Goal: Communication & Community: Answer question/provide support

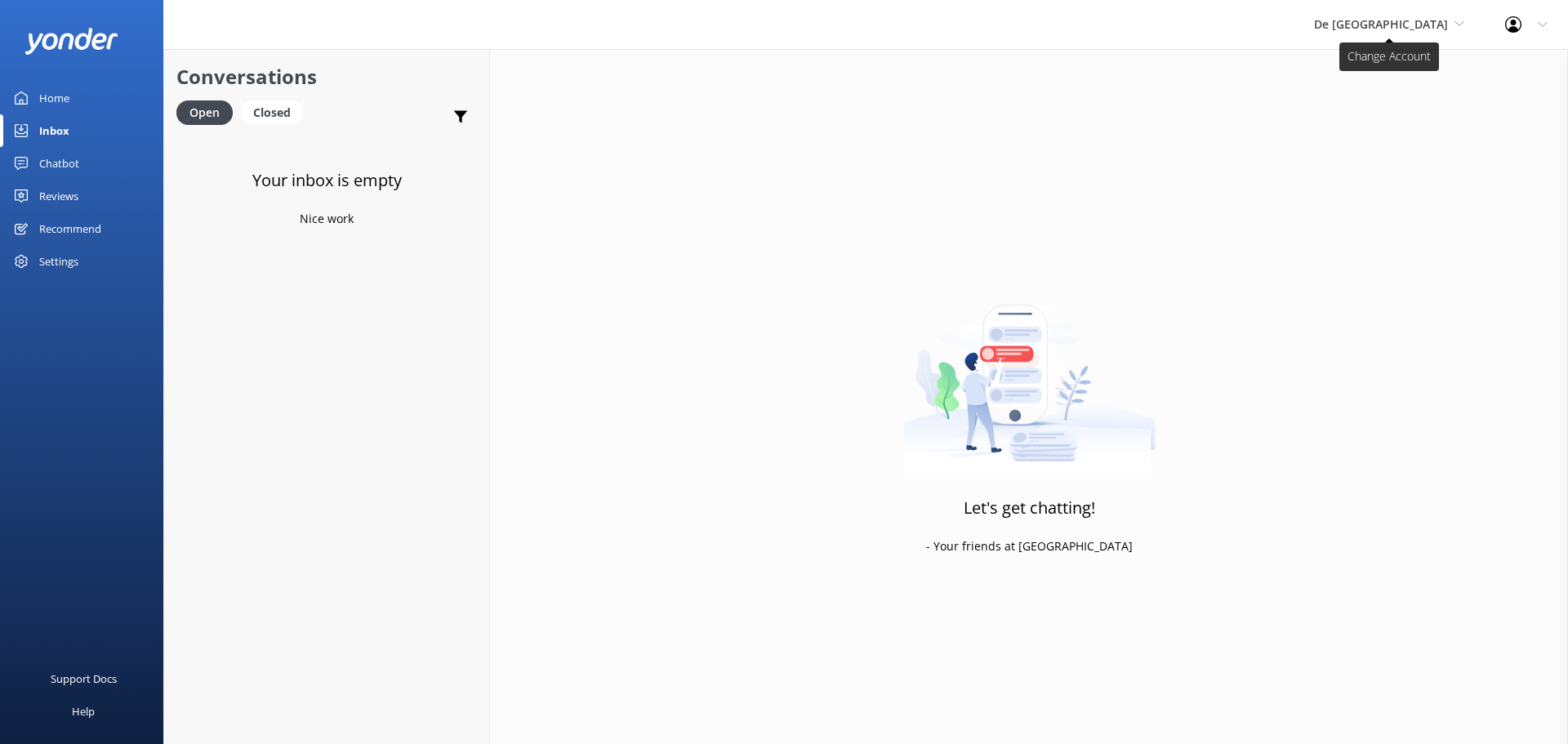
click at [1375, 21] on span "De [GEOGRAPHIC_DATA]" at bounding box center [1381, 23] width 134 height 16
click at [1402, 70] on link "De [GEOGRAPHIC_DATA]" at bounding box center [1376, 69] width 163 height 39
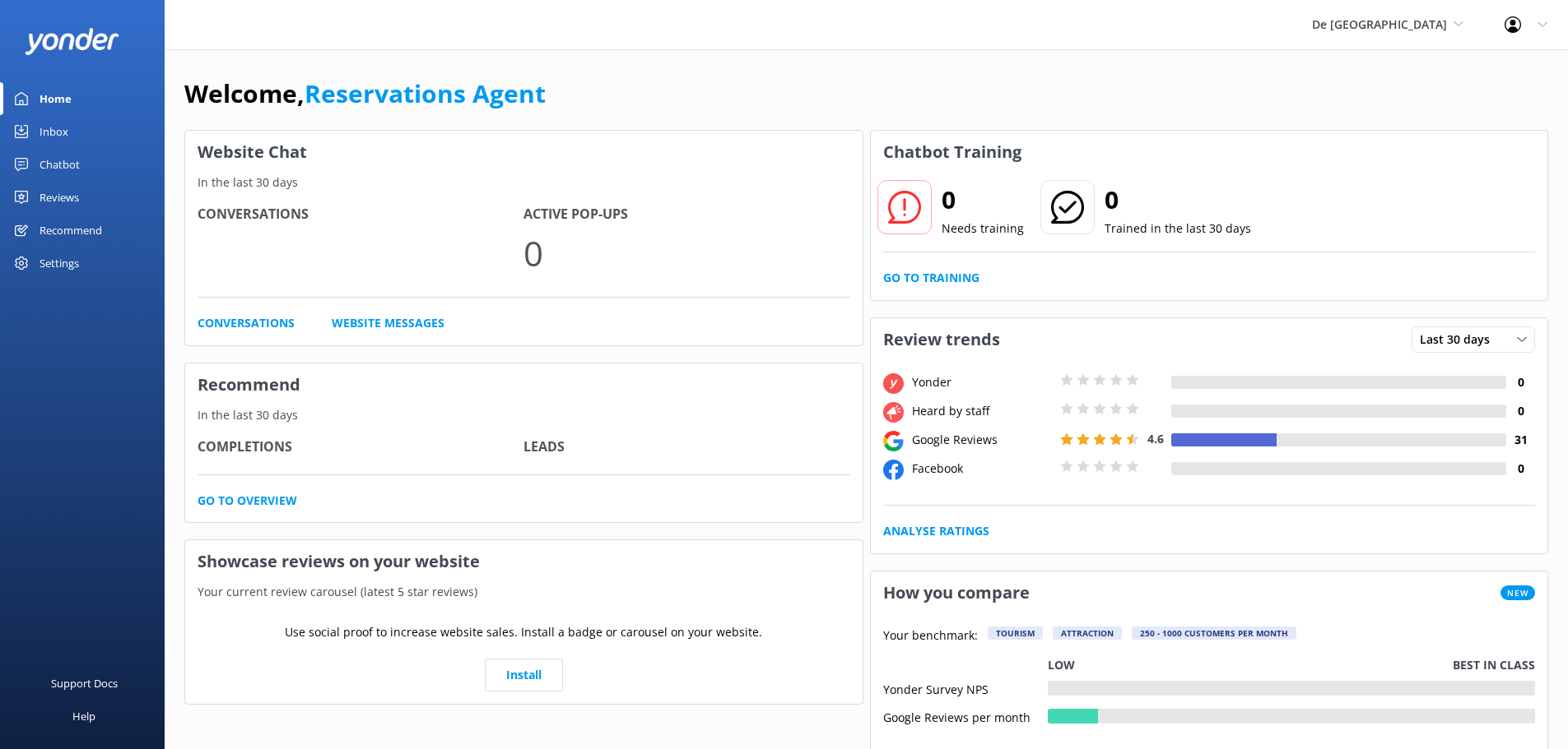
click at [64, 136] on div "Inbox" at bounding box center [54, 131] width 28 height 33
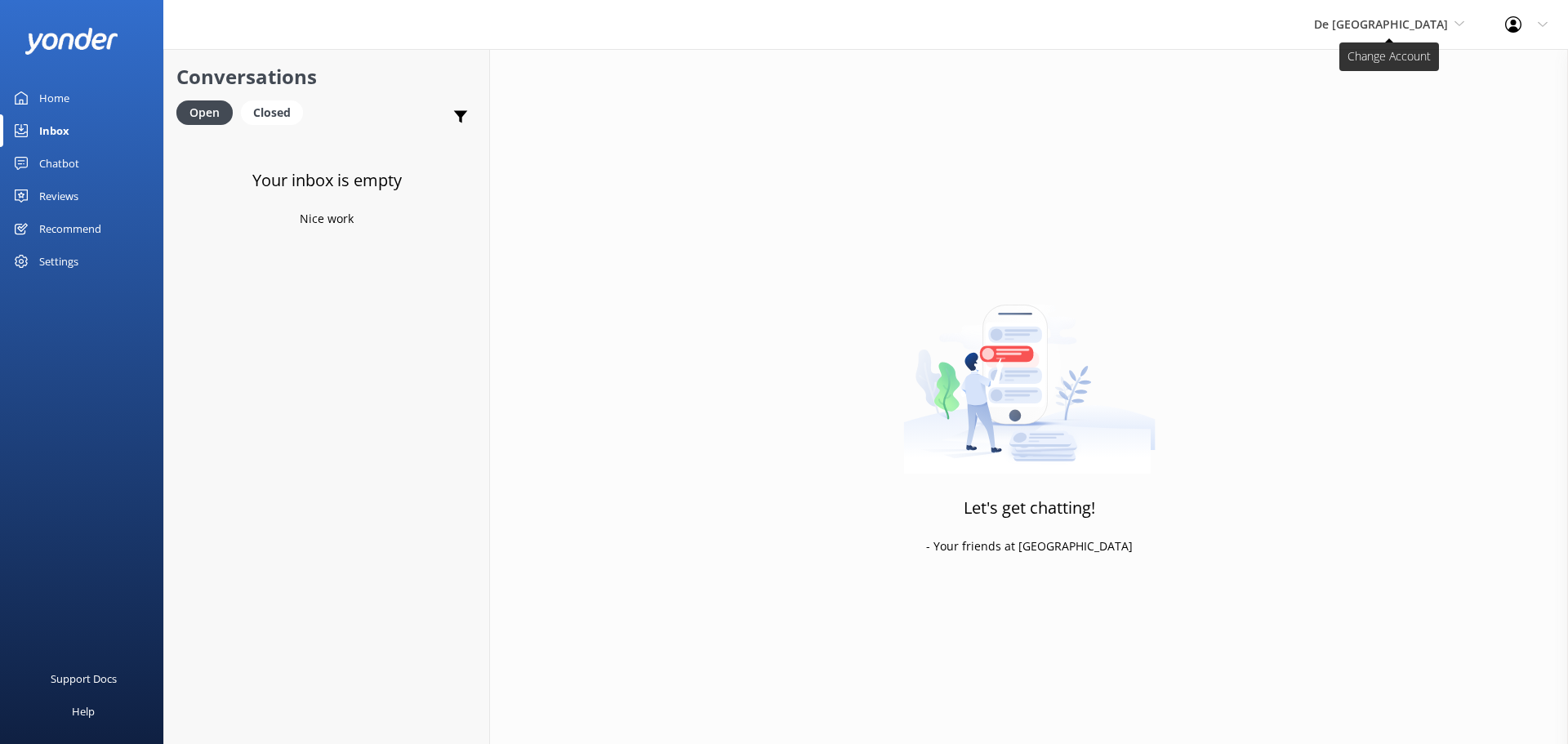
click at [1397, 21] on span "De [GEOGRAPHIC_DATA]" at bounding box center [1381, 23] width 134 height 16
click at [1385, 113] on link "Aruba's Activities Expert" at bounding box center [1376, 108] width 163 height 39
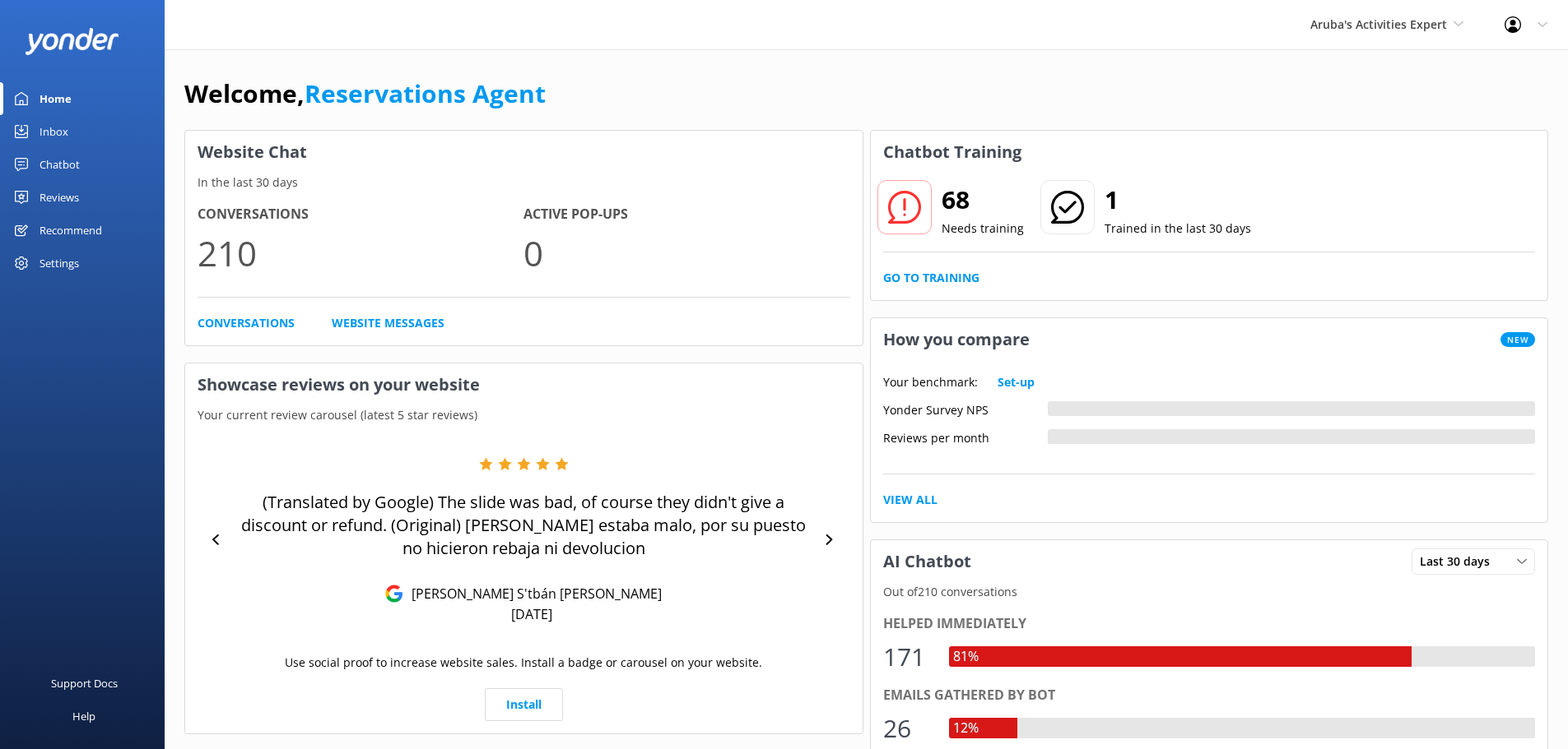
click at [83, 130] on link "Inbox" at bounding box center [82, 131] width 165 height 33
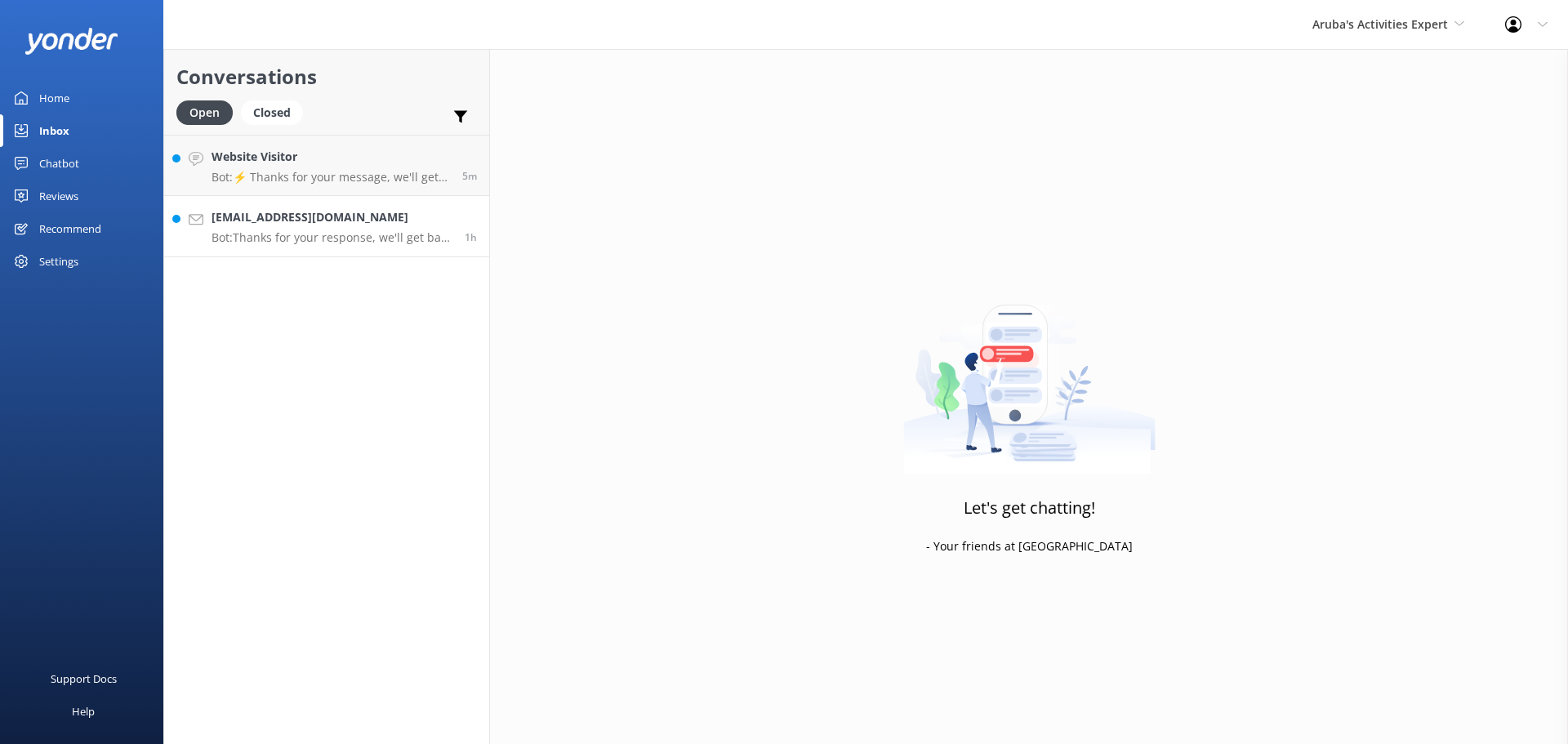
click at [300, 209] on h4 "[EMAIL_ADDRESS][DOMAIN_NAME]" at bounding box center [331, 217] width 241 height 18
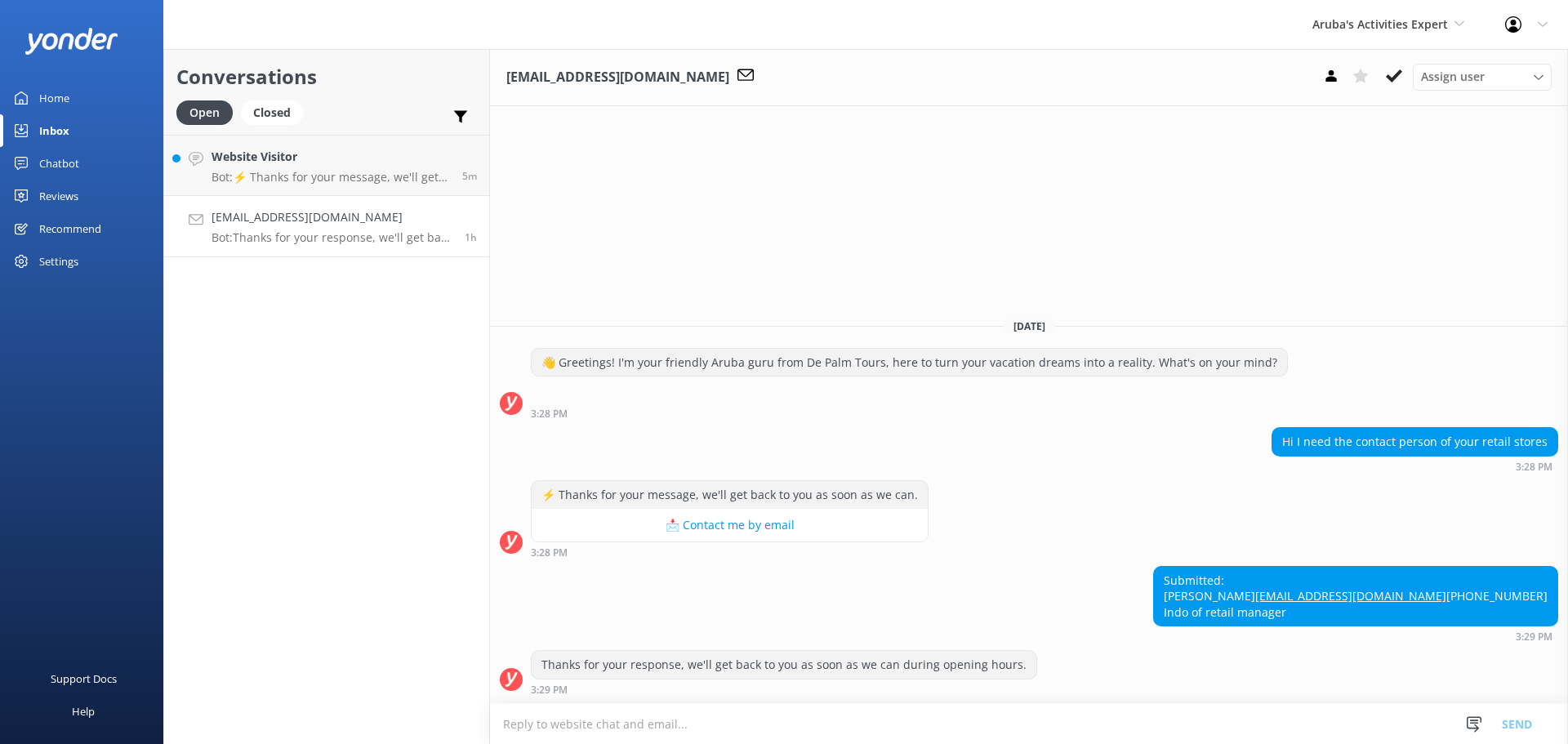
click at [535, 721] on textarea at bounding box center [1029, 724] width 1078 height 40
click at [626, 721] on textarea at bounding box center [1029, 724] width 1078 height 40
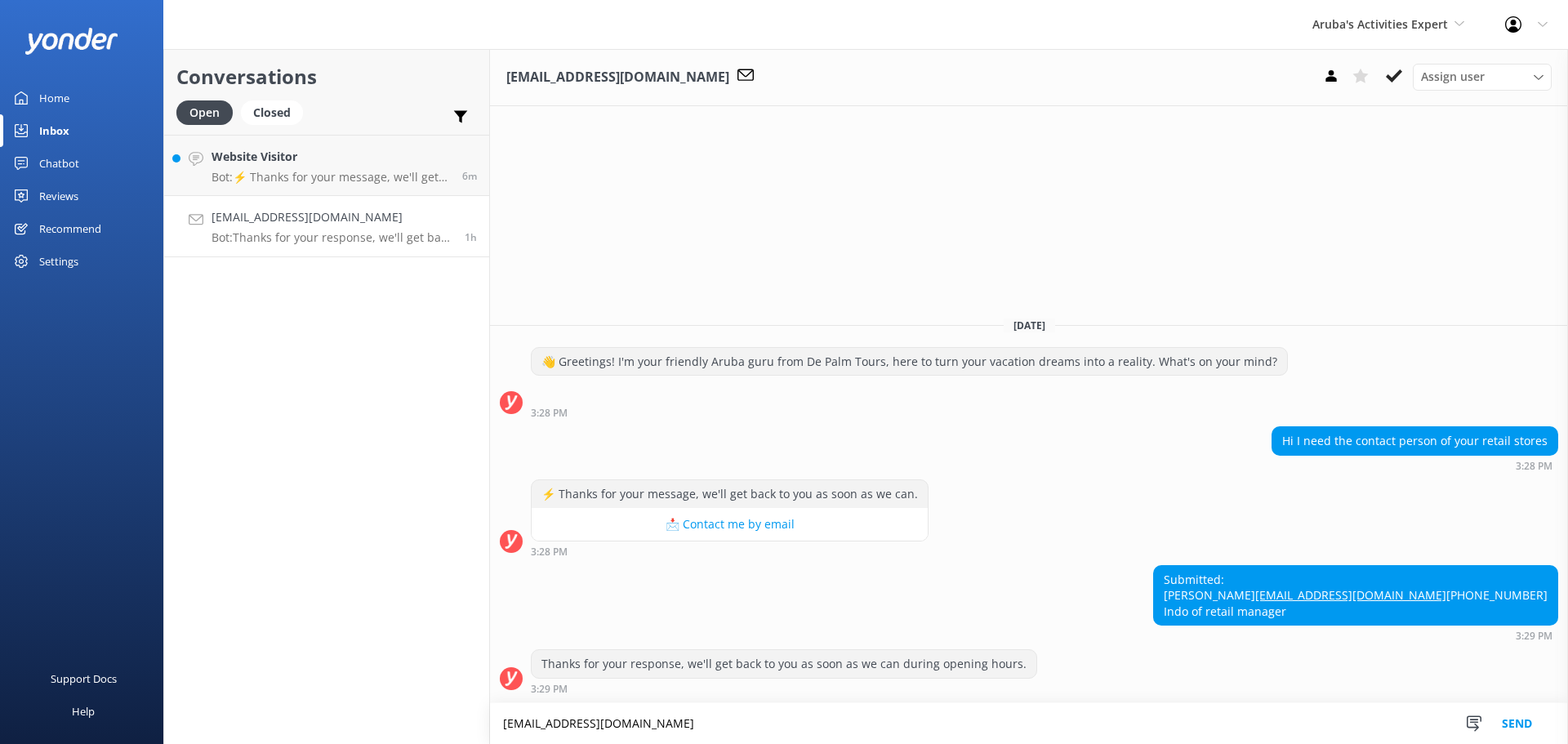
type textarea "[EMAIL_ADDRESS][DOMAIN_NAME]"
click at [1511, 718] on button "Send" at bounding box center [1516, 723] width 61 height 40
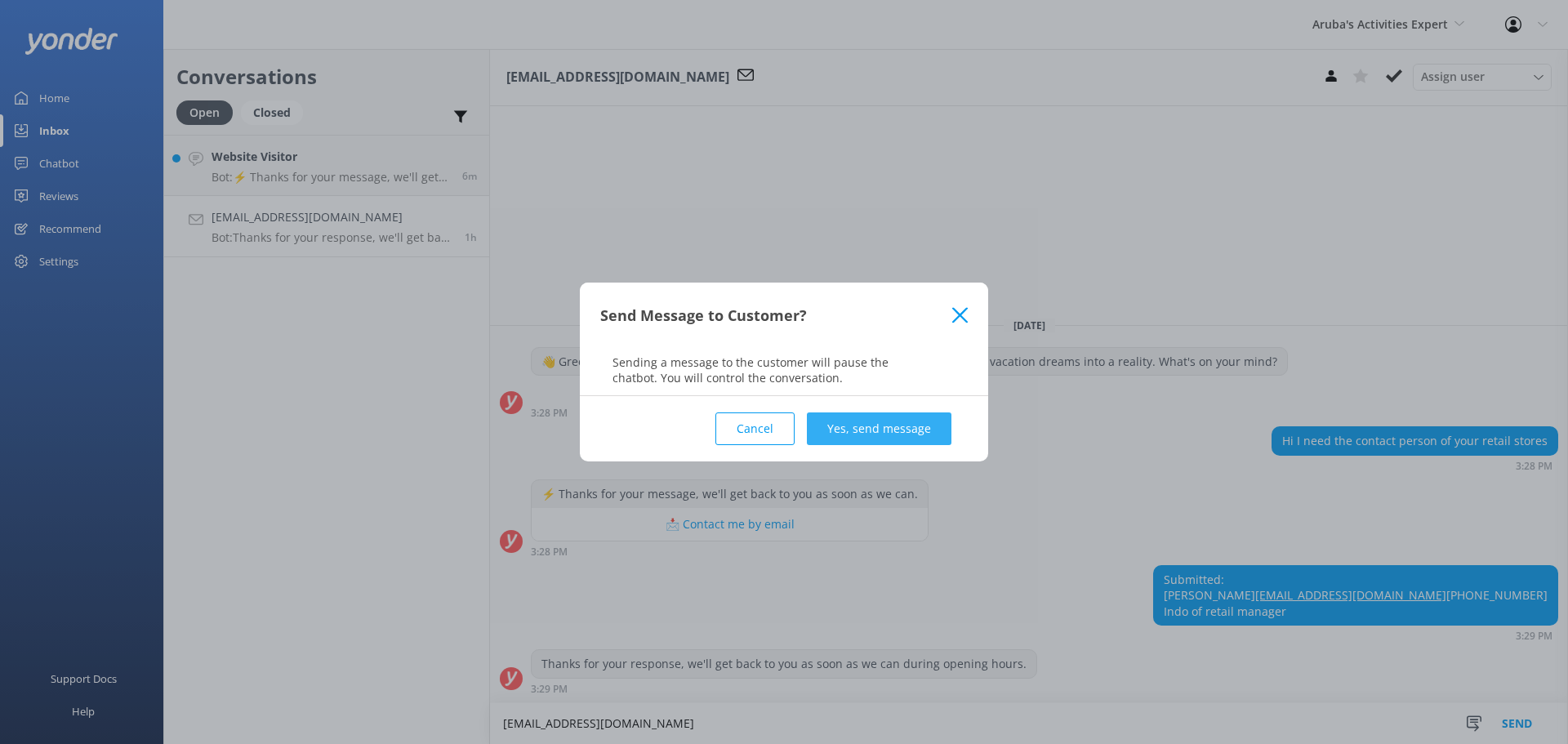
click at [919, 433] on button "Yes, send message" at bounding box center [879, 428] width 145 height 33
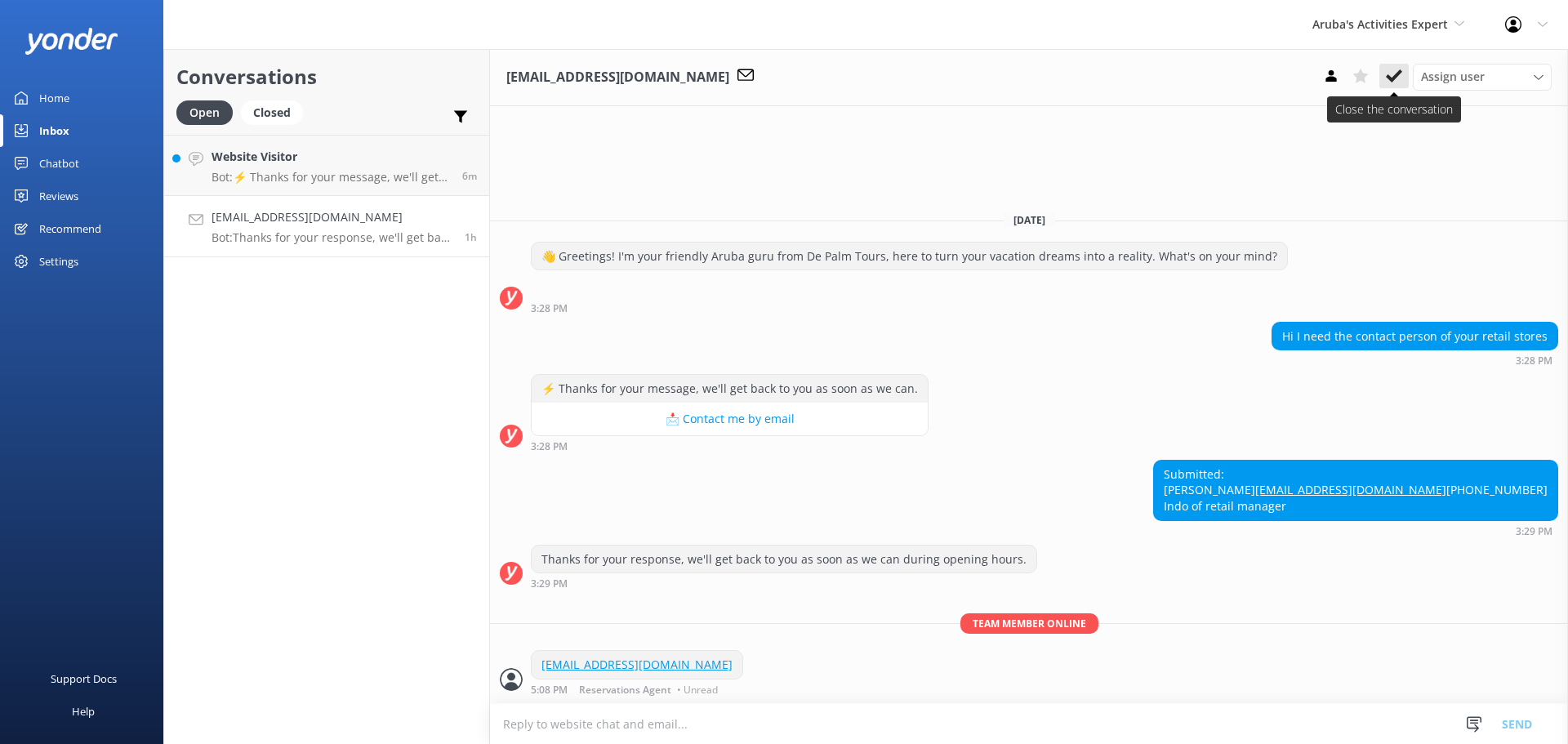
click at [1391, 81] on use at bounding box center [1393, 76] width 16 height 13
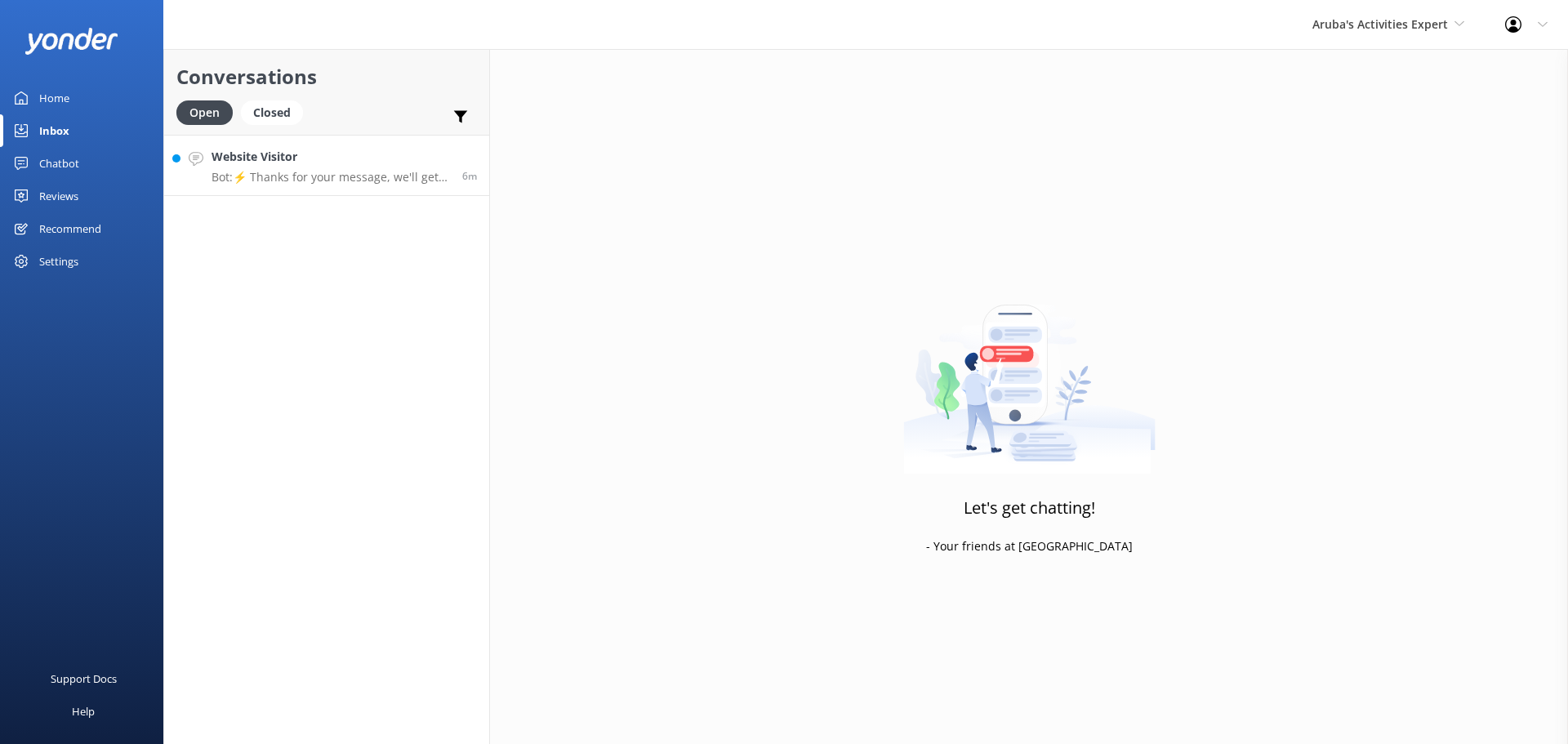
click at [338, 172] on p "Bot: ⚡ Thanks for your message, we'll get back to you as soon as we can." at bounding box center [331, 178] width 238 height 15
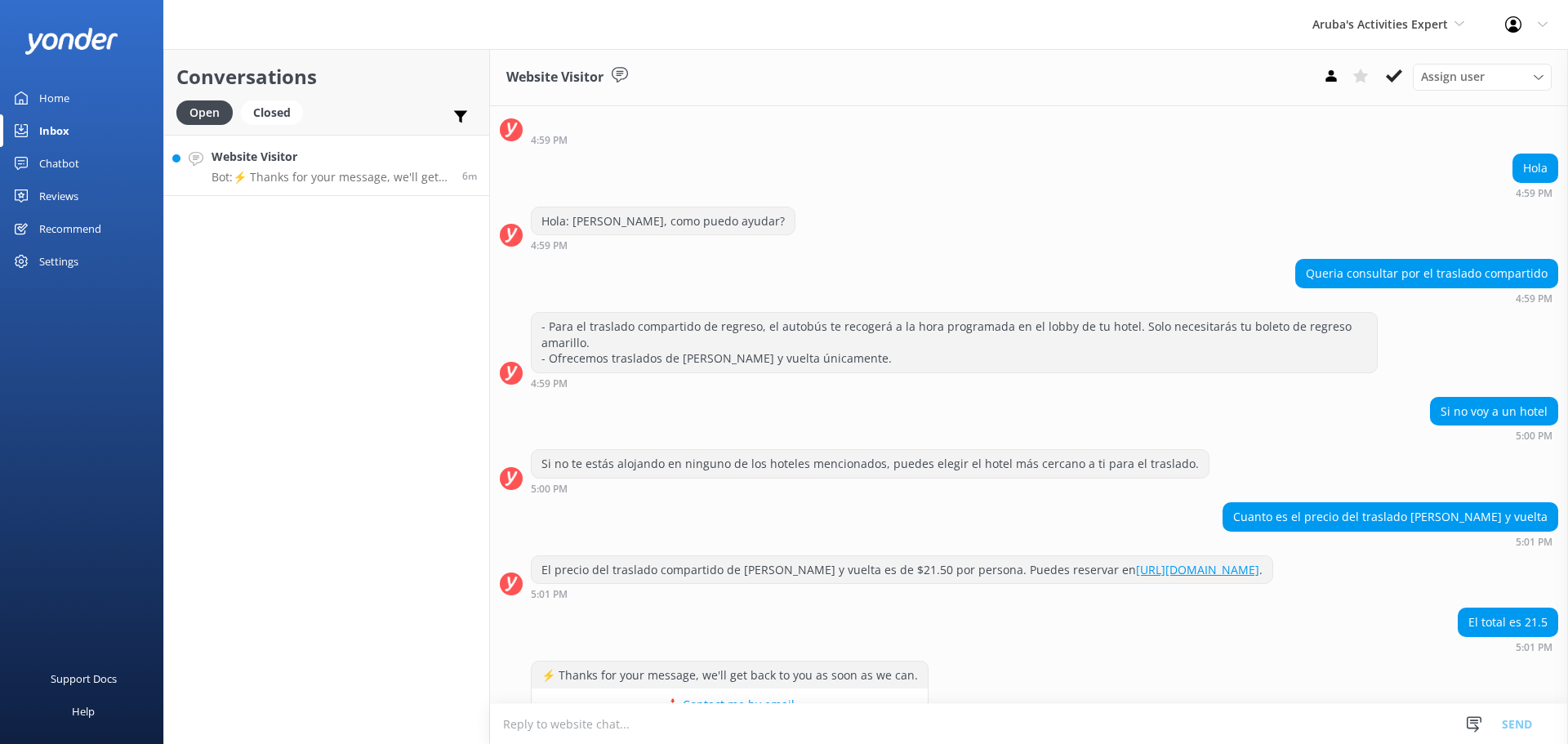
scroll to position [117, 0]
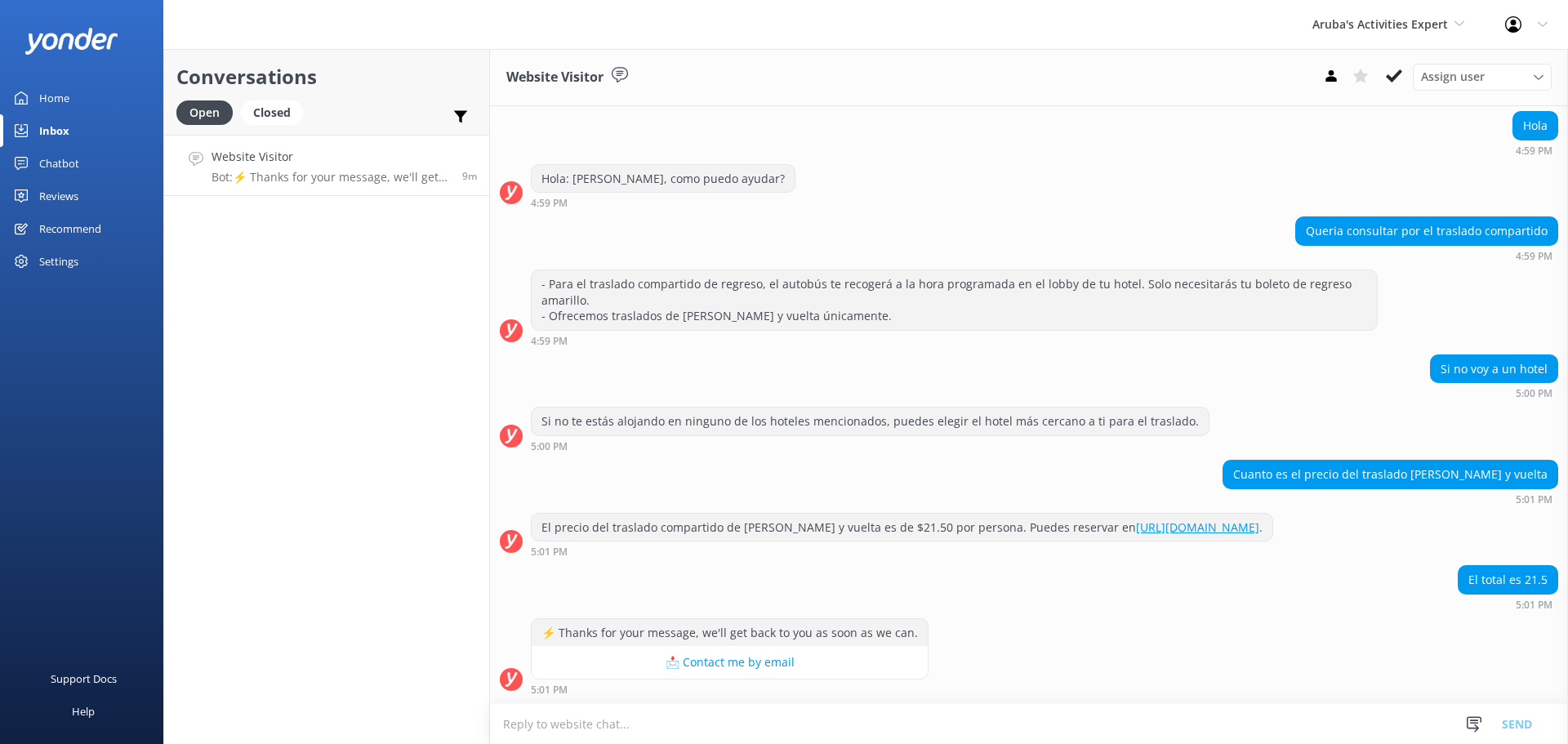
click at [628, 732] on textarea at bounding box center [1029, 724] width 1078 height 40
type textarea "s"
click at [1391, 72] on icon at bounding box center [1393, 75] width 16 height 16
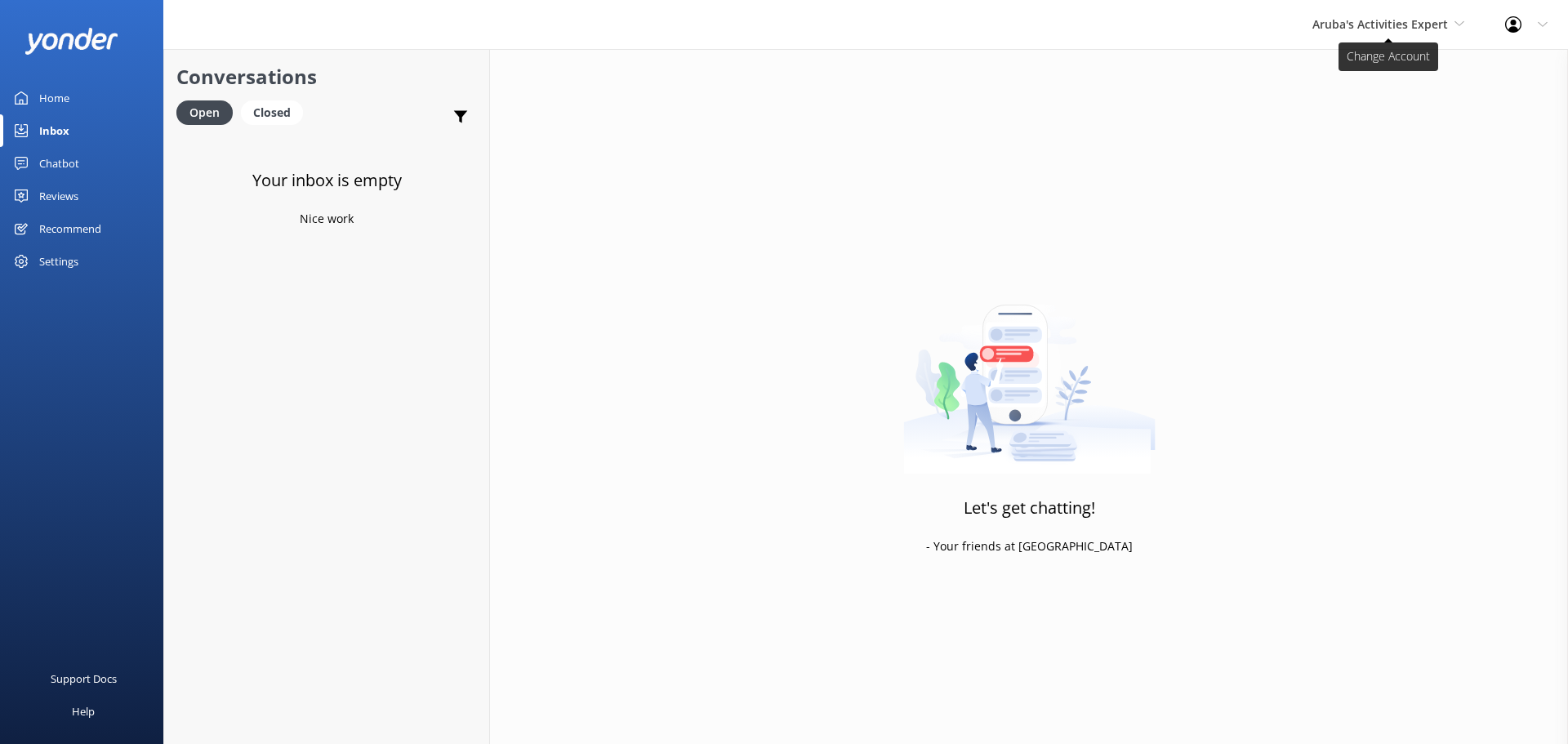
click at [1352, 16] on span "Aruba's Activities Expert" at bounding box center [1380, 23] width 135 height 16
click at [1368, 141] on link "The Captain" at bounding box center [1374, 147] width 163 height 39
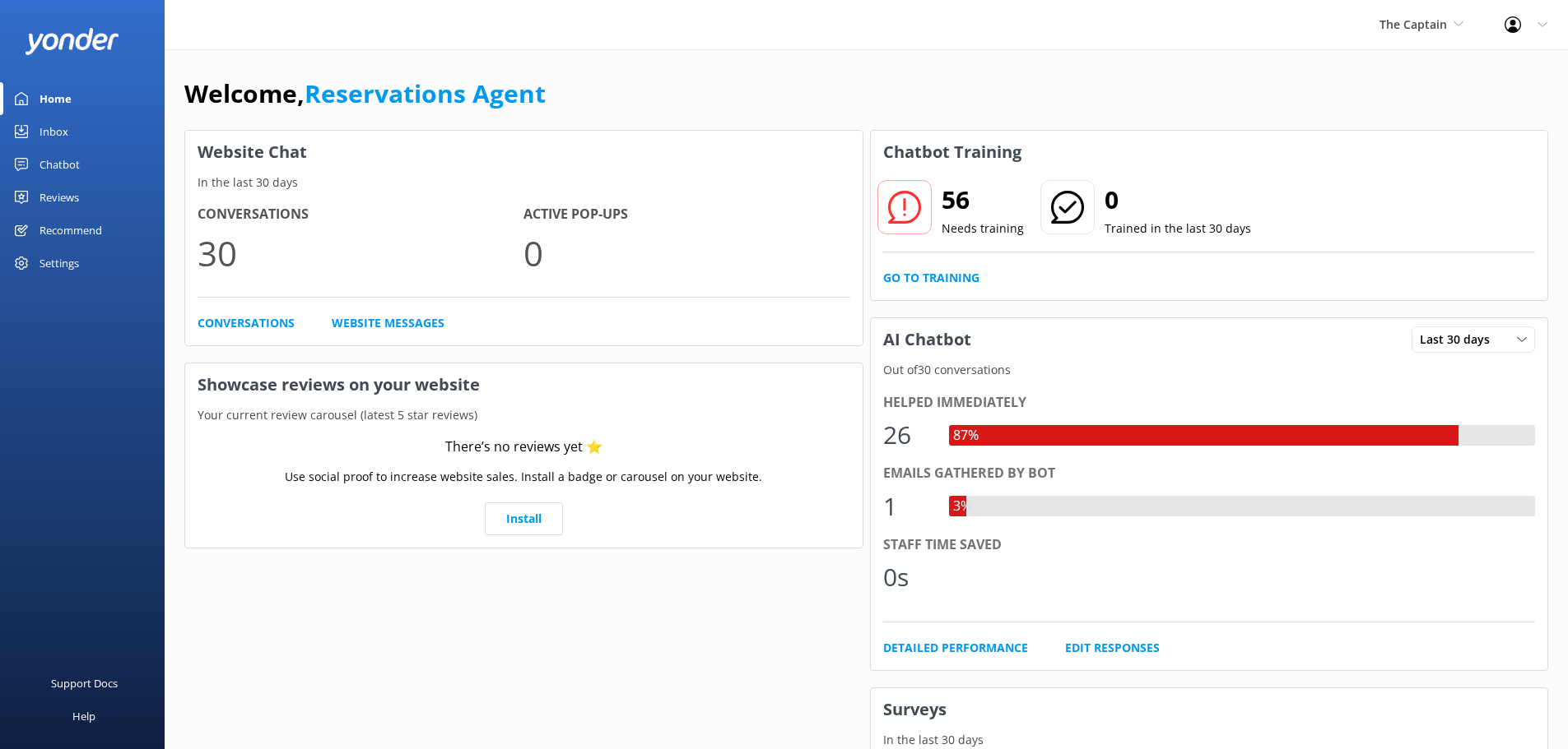
click at [86, 141] on link "Inbox" at bounding box center [82, 131] width 165 height 33
